Goal: Task Accomplishment & Management: Manage account settings

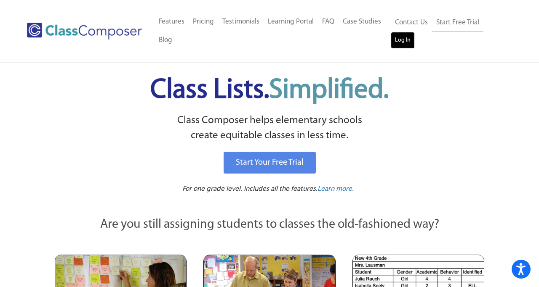
click at [402, 37] on link "Log In" at bounding box center [402, 40] width 24 height 17
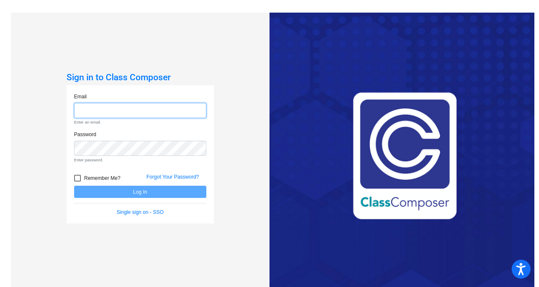
type input "aherrygers@hart.k12.mi.us"
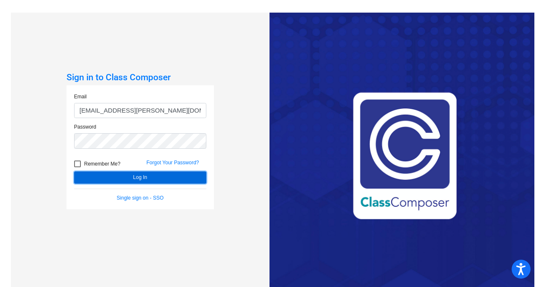
click at [98, 189] on form "Email aherrygers@hart.k12.mi.us Password Remember Me? Forgot Your Password? Log…" at bounding box center [140, 147] width 132 height 109
click at [104, 177] on button "Log In" at bounding box center [140, 178] width 132 height 12
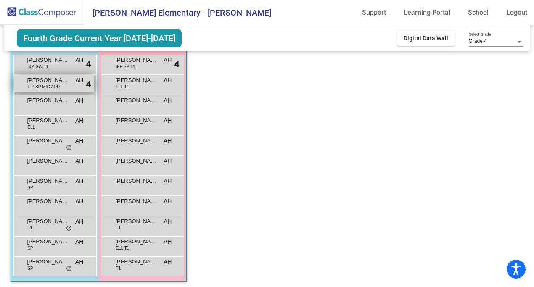
scroll to position [80, 0]
